Goal: Task Accomplishment & Management: Use online tool/utility

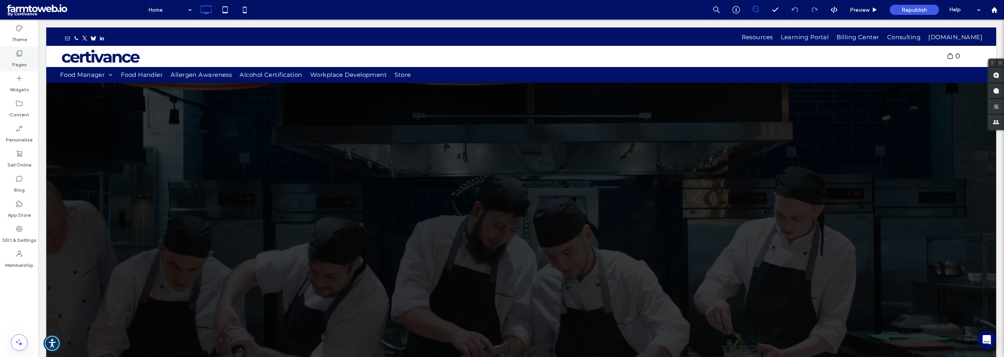
click at [23, 63] on label "Pages" at bounding box center [19, 62] width 15 height 11
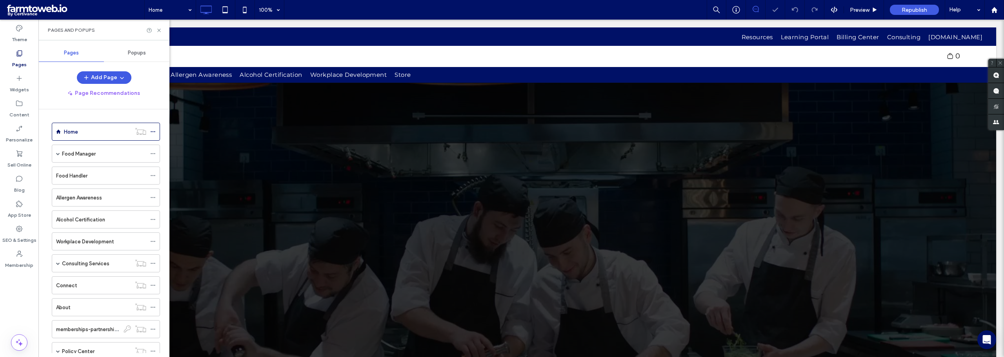
click at [23, 63] on label "Pages" at bounding box center [19, 62] width 15 height 11
click at [93, 157] on label "Food Manager" at bounding box center [79, 154] width 34 height 14
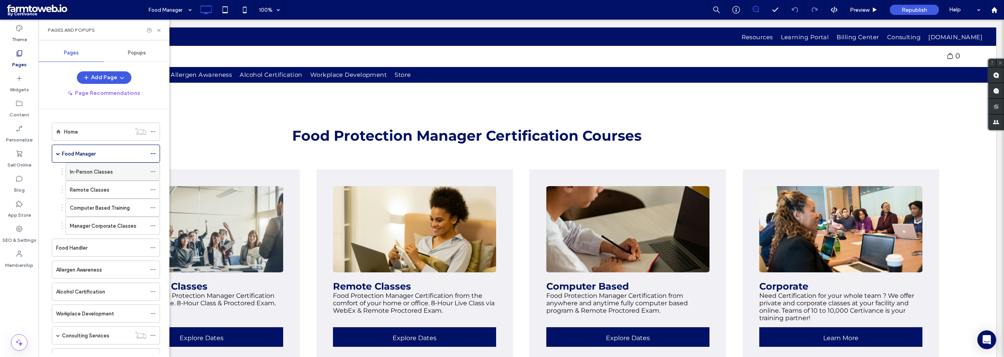
click at [114, 175] on div "In-Person Classes" at bounding box center [108, 172] width 76 height 8
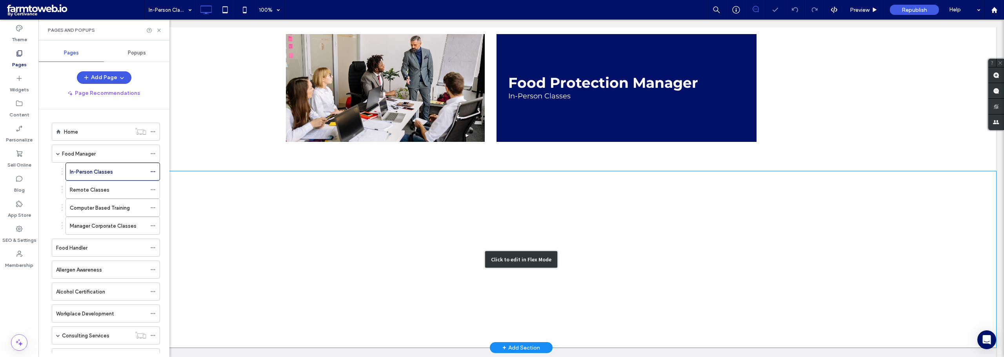
scroll to position [80, 0]
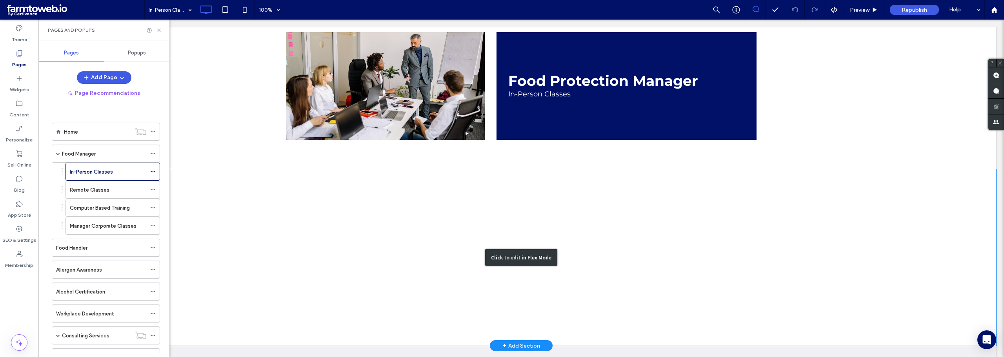
click at [519, 259] on div "Click to edit in Flex Mode" at bounding box center [521, 258] width 72 height 16
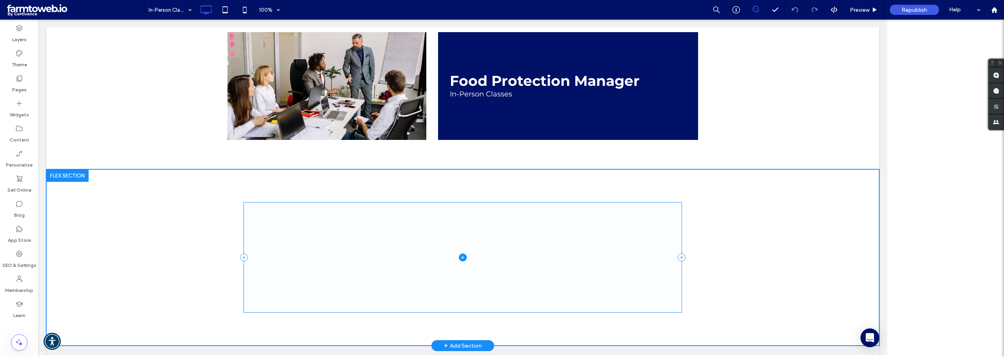
scroll to position [77, 0]
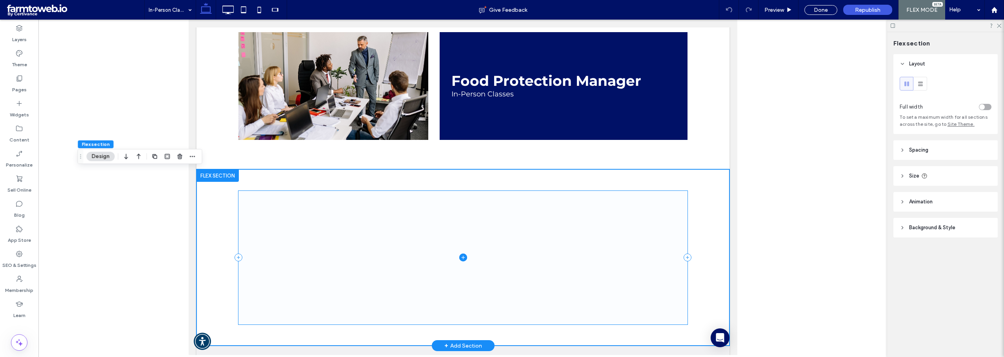
click at [463, 259] on icon at bounding box center [463, 258] width 8 height 8
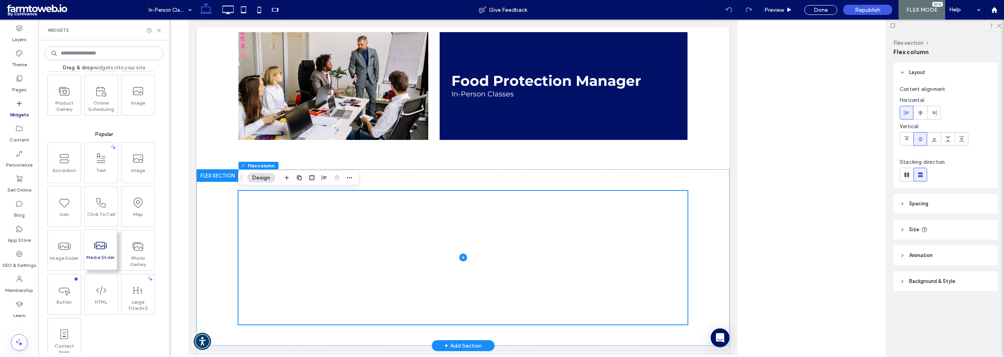
scroll to position [67, 0]
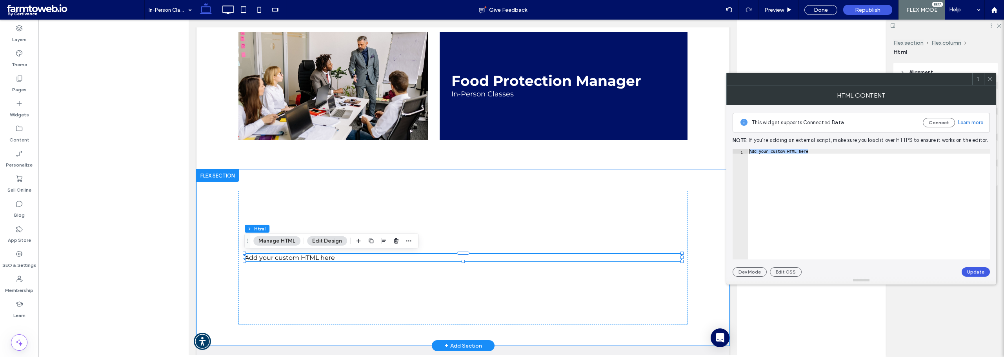
drag, startPoint x: 846, startPoint y: 156, endPoint x: 745, endPoint y: 148, distance: 101.2
click at [745, 148] on div "**********" at bounding box center [861, 191] width 257 height 172
click at [907, 175] on div "**********" at bounding box center [861, 191] width 257 height 172
paste textarea "**********"
click at [970, 270] on button "Update" at bounding box center [976, 272] width 28 height 9
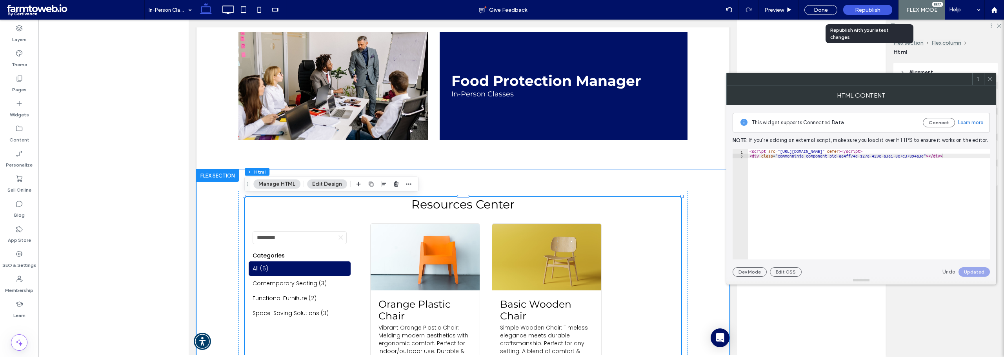
click at [865, 11] on span "Republish" at bounding box center [867, 10] width 25 height 7
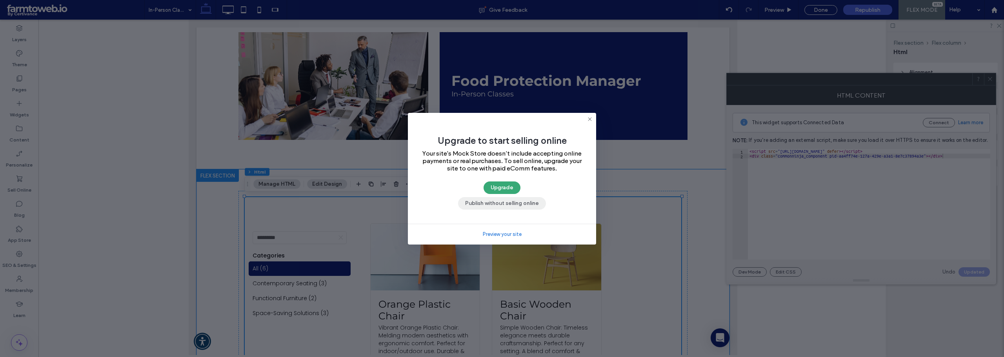
click at [506, 202] on button "Publish without selling online" at bounding box center [502, 203] width 88 height 13
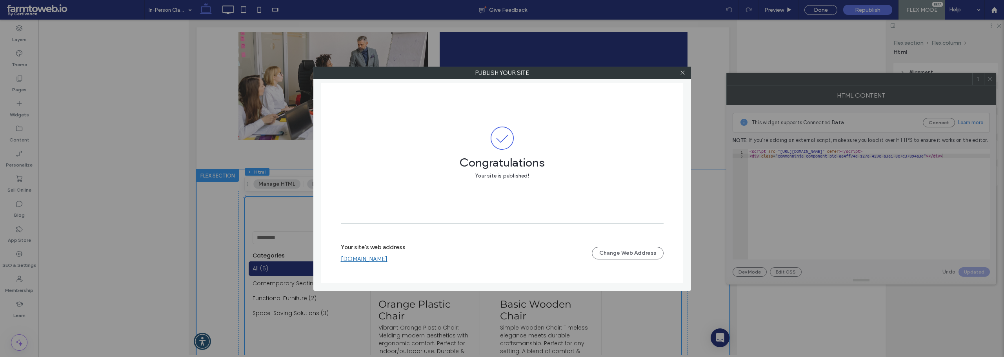
click at [361, 260] on link "[DOMAIN_NAME]" at bounding box center [364, 259] width 47 height 7
click at [681, 73] on icon at bounding box center [683, 73] width 6 height 6
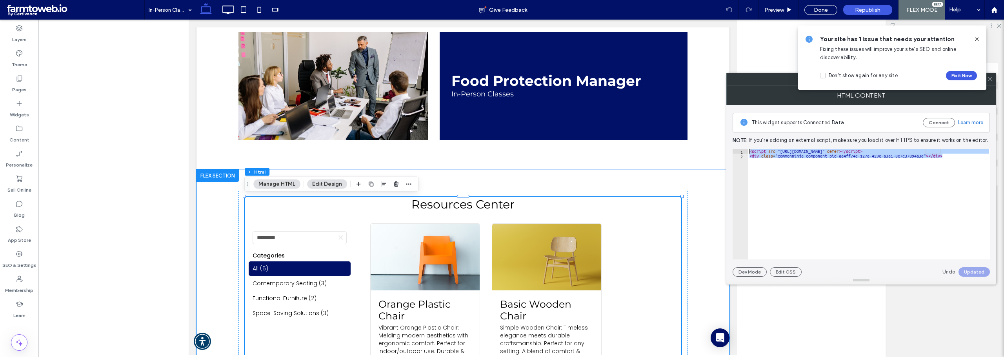
drag, startPoint x: 956, startPoint y: 155, endPoint x: 748, endPoint y: 149, distance: 208.0
click at [748, 149] on div "< script src = "[URL][DOMAIN_NAME]" defer > </ script > < div class = "commonni…" at bounding box center [869, 209] width 242 height 120
paste textarea "Cursor at row 1"
click at [979, 274] on button "Update" at bounding box center [976, 272] width 28 height 9
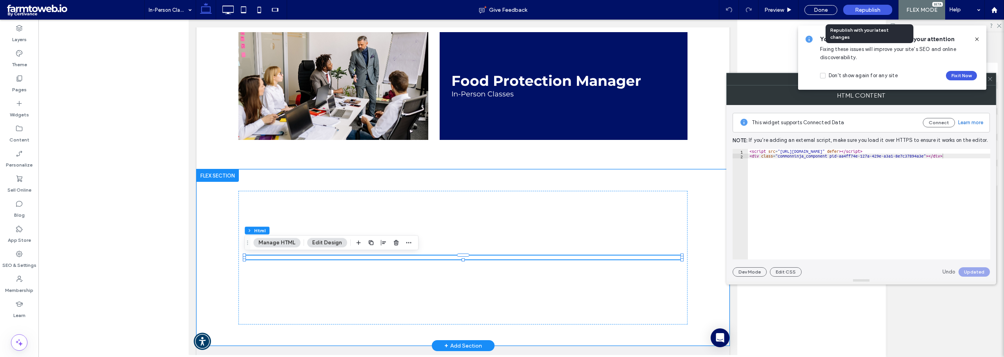
click at [864, 14] on div "Republish" at bounding box center [867, 10] width 49 height 10
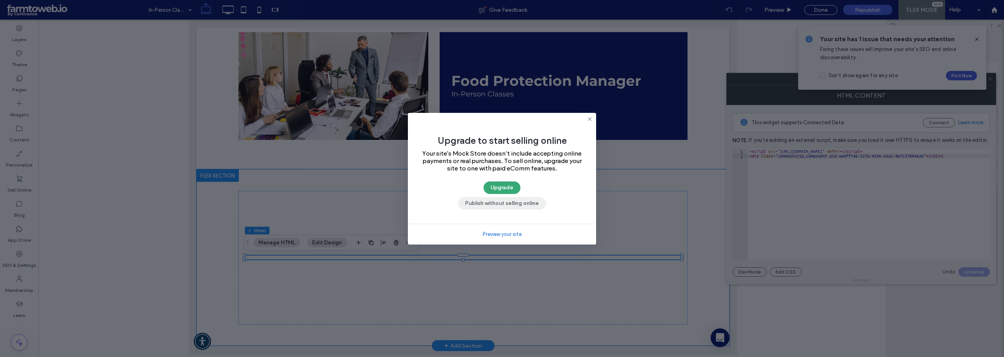
click at [514, 204] on button "Publish without selling online" at bounding box center [502, 203] width 88 height 13
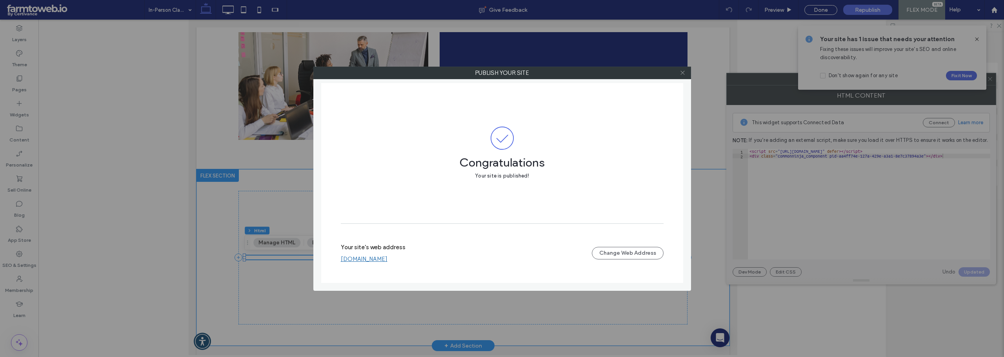
click at [683, 74] on icon at bounding box center [683, 73] width 6 height 6
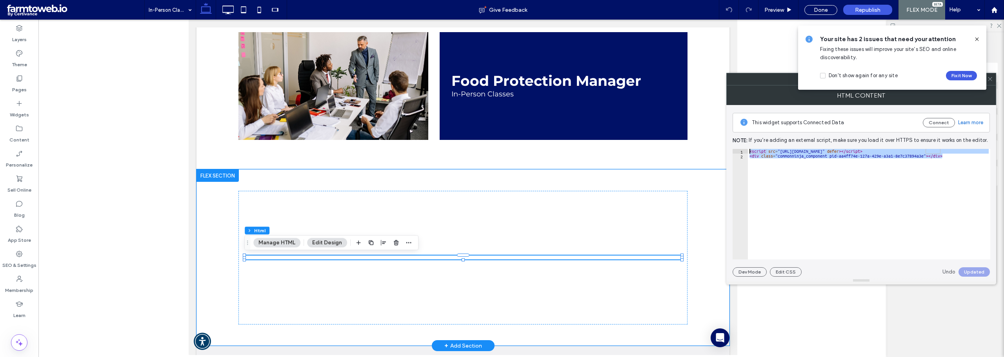
drag, startPoint x: 954, startPoint y: 155, endPoint x: 750, endPoint y: 147, distance: 204.5
click at [750, 147] on div "**********" at bounding box center [861, 191] width 257 height 172
paste textarea "Cursor at row 1"
type textarea "**********"
click at [974, 271] on button "Update" at bounding box center [976, 272] width 28 height 9
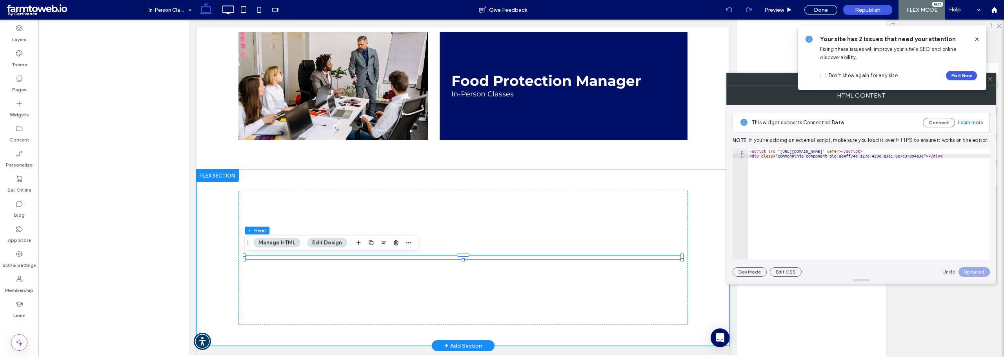
click at [759, 84] on div at bounding box center [850, 79] width 246 height 12
click at [978, 36] on icon at bounding box center [977, 39] width 6 height 6
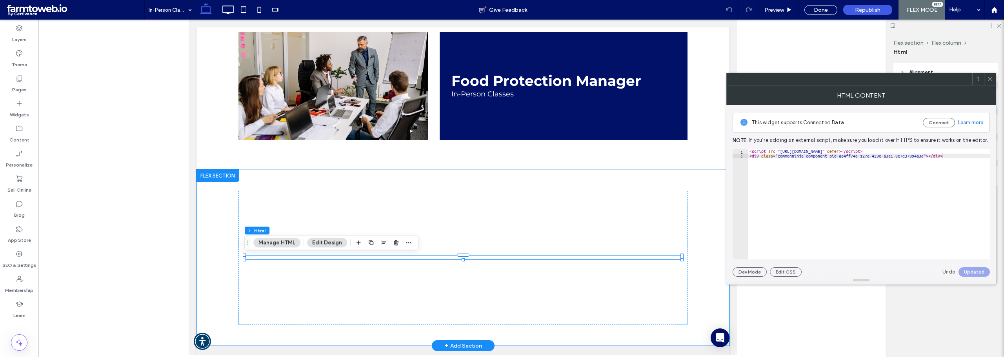
click at [992, 80] on use at bounding box center [990, 79] width 4 height 4
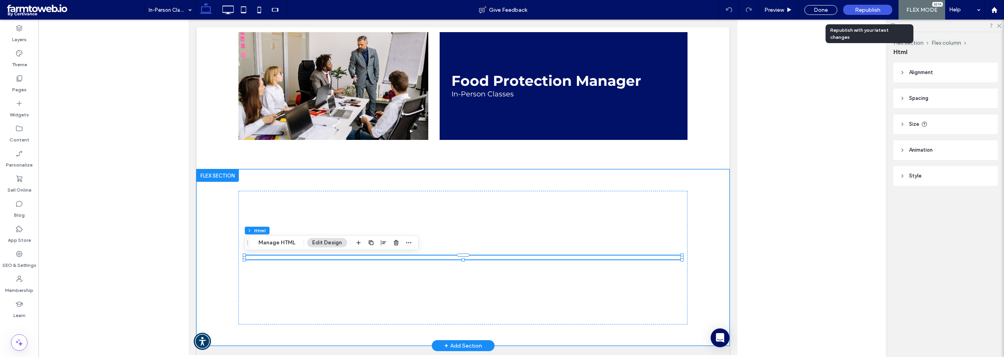
click at [868, 14] on div "Republish" at bounding box center [867, 10] width 49 height 10
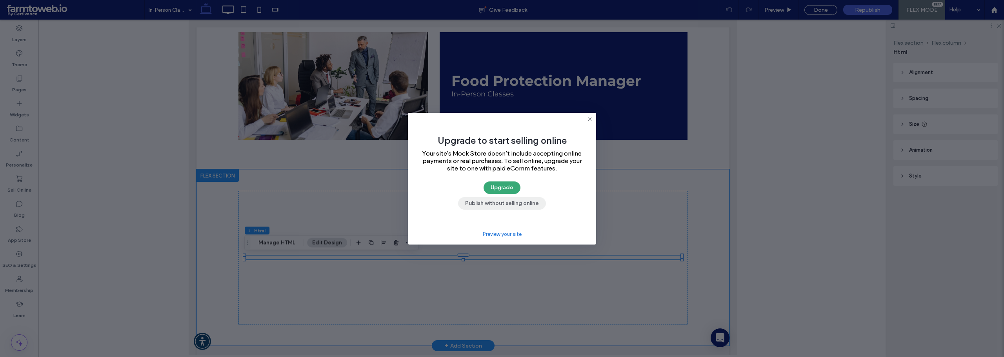
click at [506, 201] on button "Publish without selling online" at bounding box center [502, 203] width 88 height 13
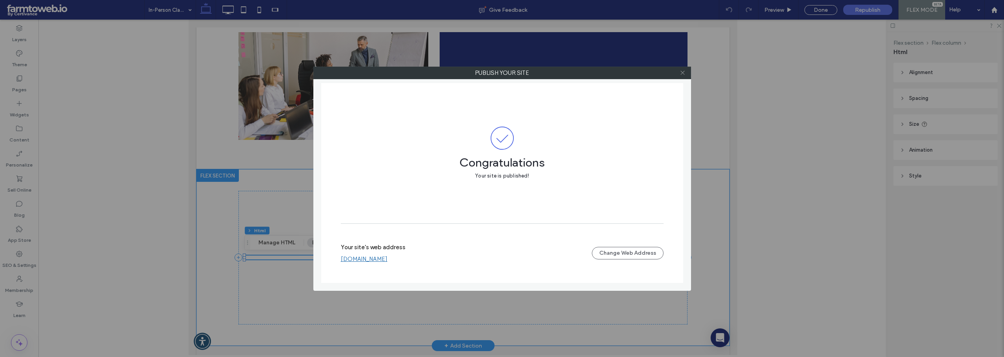
click at [683, 72] on use at bounding box center [683, 73] width 4 height 4
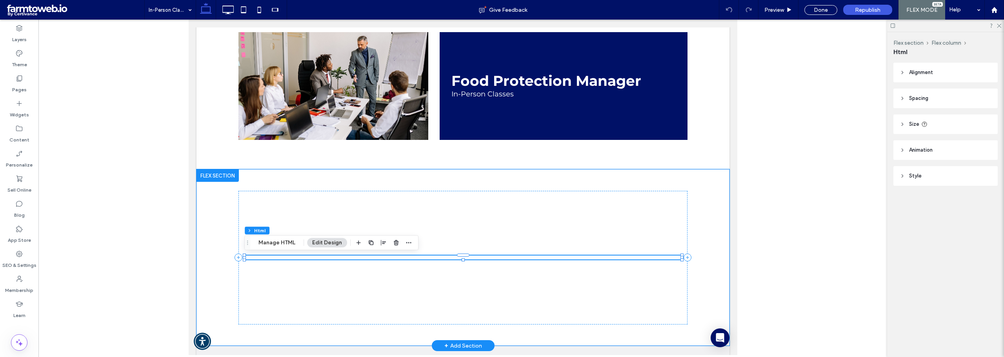
click at [331, 245] on button "Edit Design" at bounding box center [327, 242] width 40 height 9
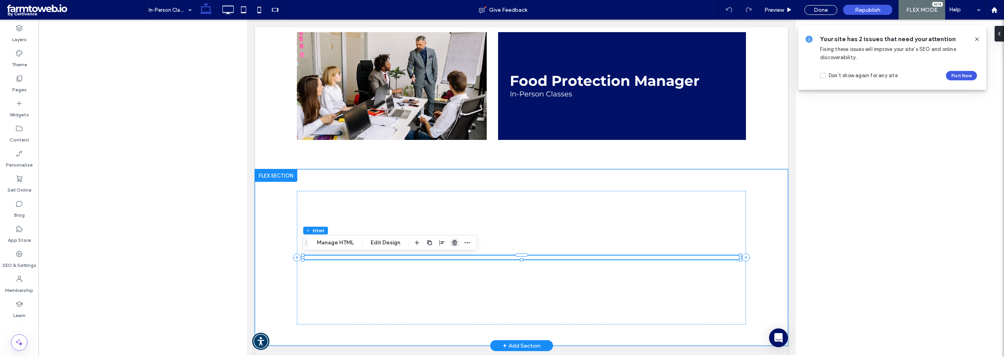
click at [452, 243] on use "button" at bounding box center [454, 242] width 5 height 5
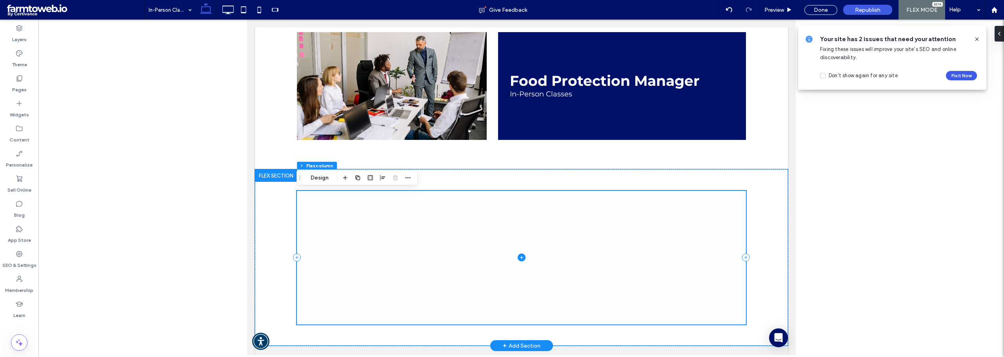
click at [519, 254] on icon at bounding box center [521, 258] width 8 height 8
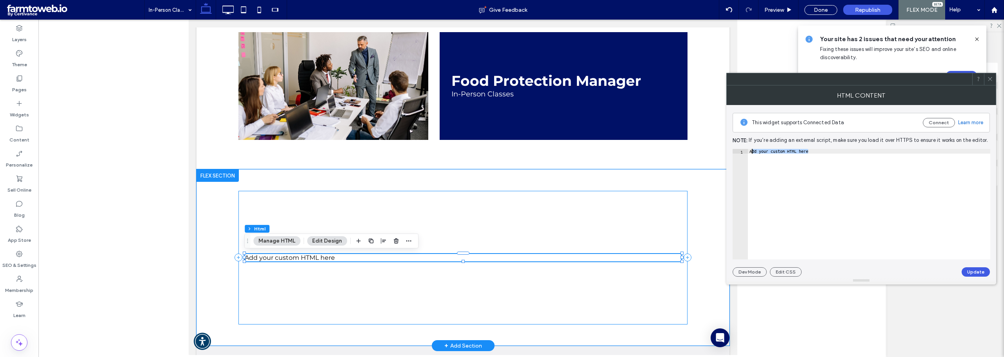
drag, startPoint x: 814, startPoint y: 152, endPoint x: 751, endPoint y: 152, distance: 63.6
click at [751, 152] on div "Add your custom HTML here" at bounding box center [869, 209] width 242 height 120
type textarea "*"
paste textarea "**********"
type textarea "**********"
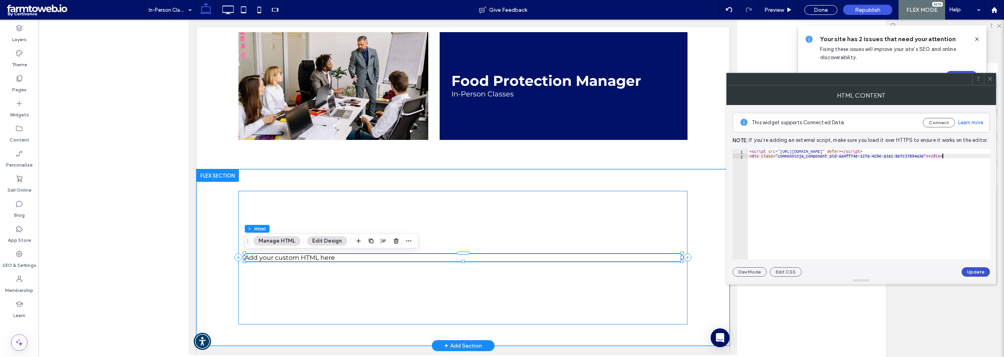
click at [976, 270] on button "Update" at bounding box center [976, 272] width 28 height 9
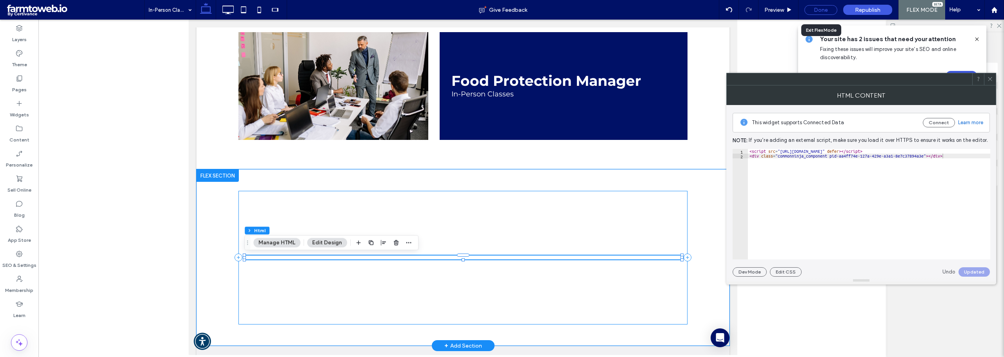
click at [819, 5] on div "Done" at bounding box center [821, 10] width 33 height 10
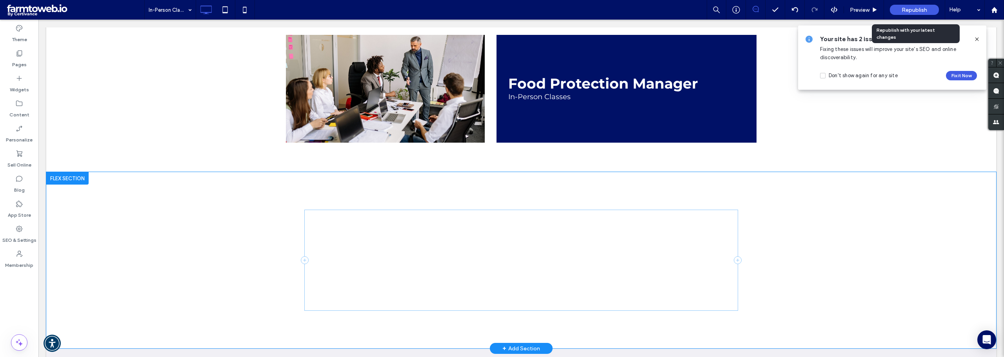
click at [905, 11] on span "Republish" at bounding box center [914, 10] width 25 height 7
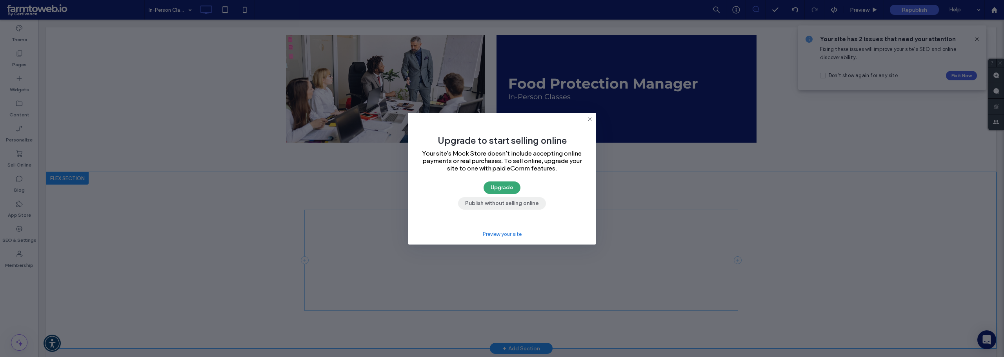
click at [496, 205] on button "Publish without selling online" at bounding box center [502, 203] width 88 height 13
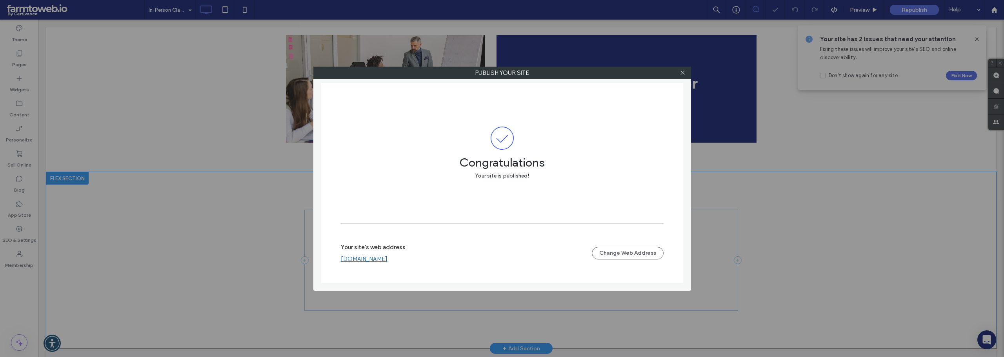
click at [866, 10] on div "Publish your site Congratulations Your site is published! Your site's web addre…" at bounding box center [502, 178] width 1004 height 357
click at [683, 74] on icon at bounding box center [683, 73] width 6 height 6
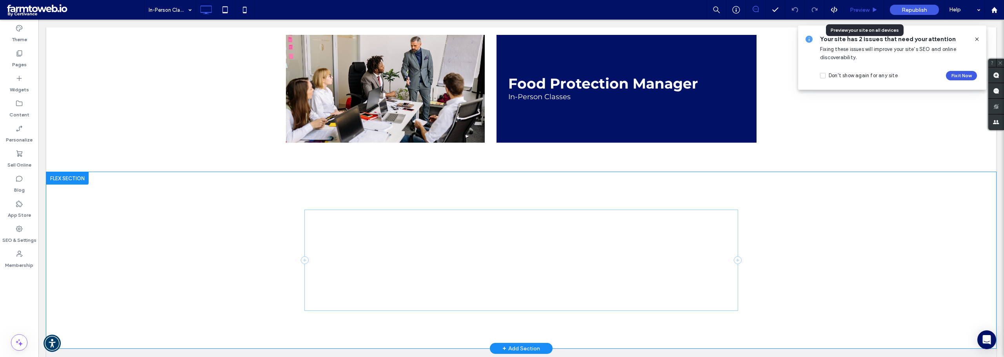
click at [862, 8] on span "Preview" at bounding box center [860, 10] width 20 height 7
